Goal: Check status: Check status

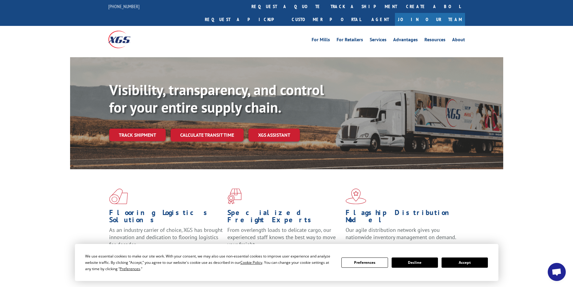
click at [469, 264] on button "Accept" at bounding box center [464, 262] width 46 height 10
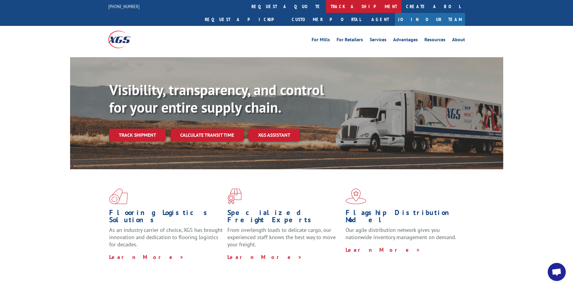
click at [326, 5] on link "track a shipment" at bounding box center [363, 6] width 75 height 13
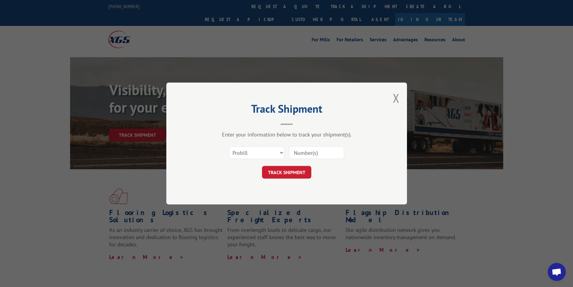
click at [310, 150] on input at bounding box center [316, 152] width 55 height 13
paste input "AA05012860"
type input "AA05012860"
click at [303, 170] on button "TRACK SHIPMENT" at bounding box center [286, 172] width 49 height 13
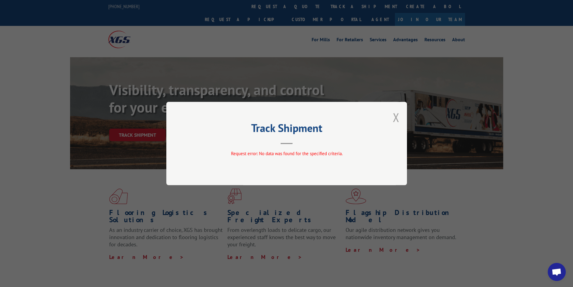
click at [397, 117] on button "Close modal" at bounding box center [396, 117] width 7 height 16
